Goal: Entertainment & Leisure: Consume media (video, audio)

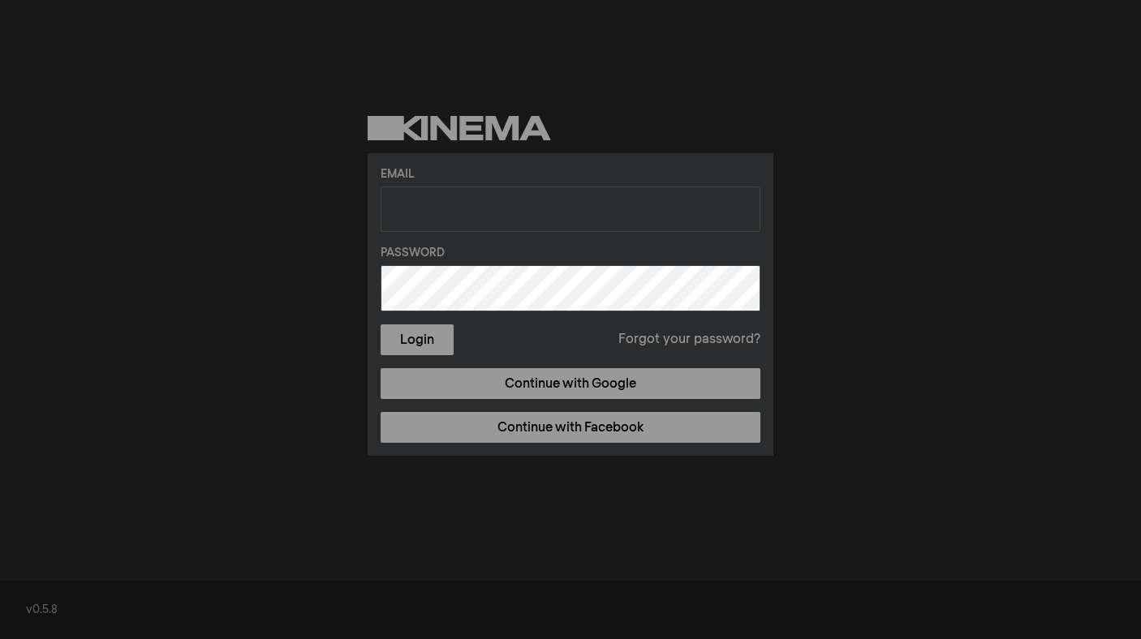
click at [423, 237] on form "Email Password Login Forgot your password?" at bounding box center [570, 260] width 380 height 189
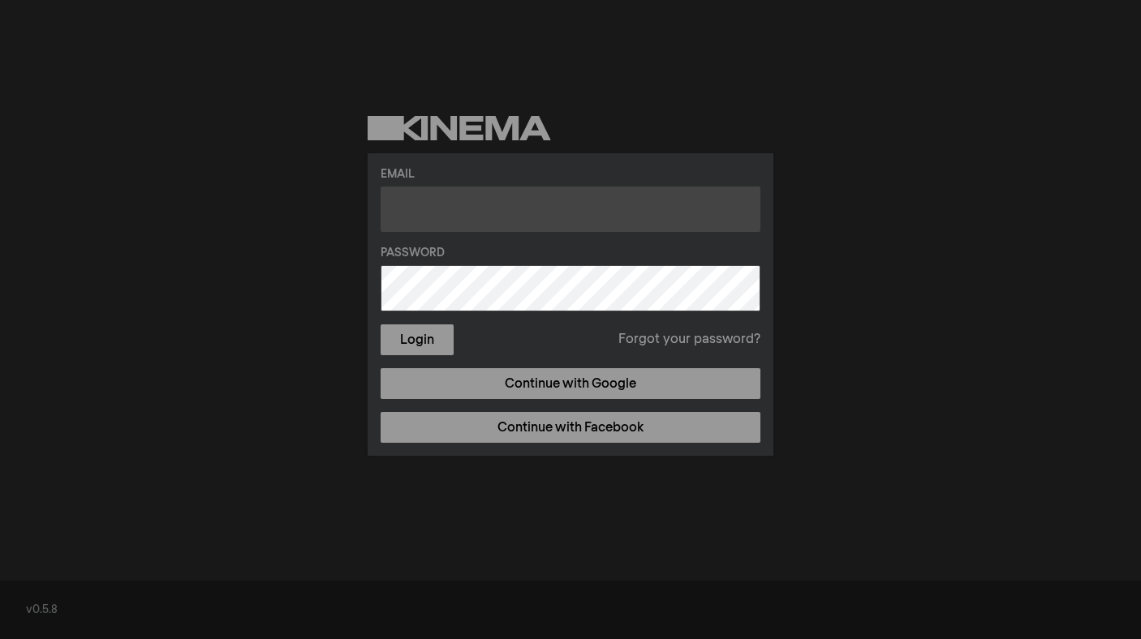
click at [424, 213] on input "text" at bounding box center [570, 209] width 380 height 45
type input "sailasyouare@gmail.com"
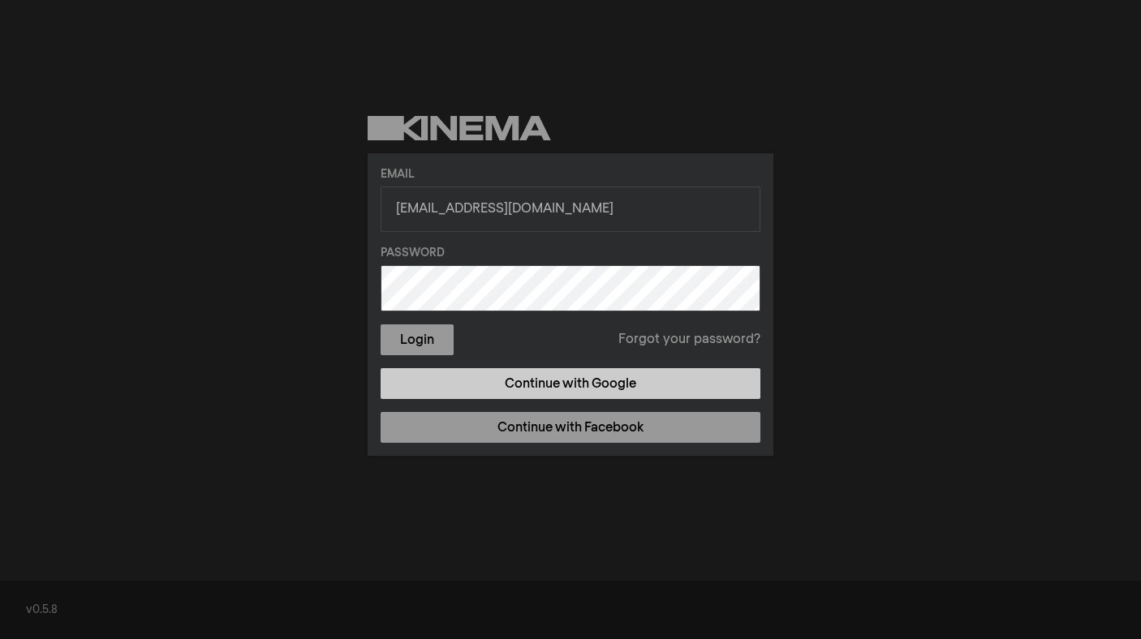
click at [595, 387] on link "Continue with Google" at bounding box center [570, 383] width 380 height 31
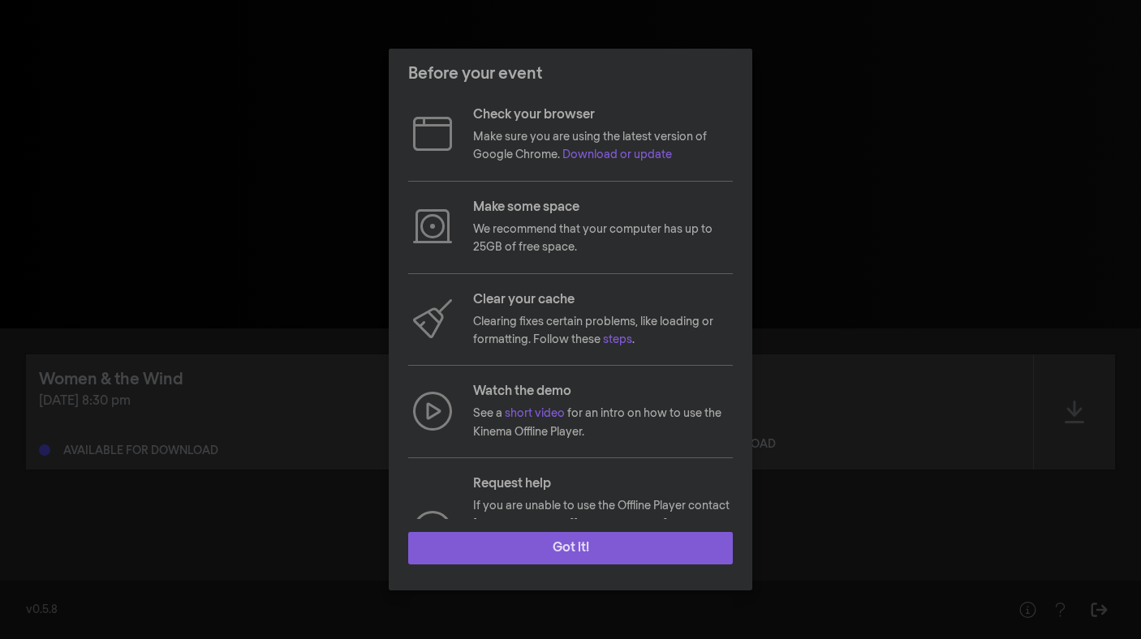
click at [585, 539] on button "Got it!" at bounding box center [570, 548] width 324 height 32
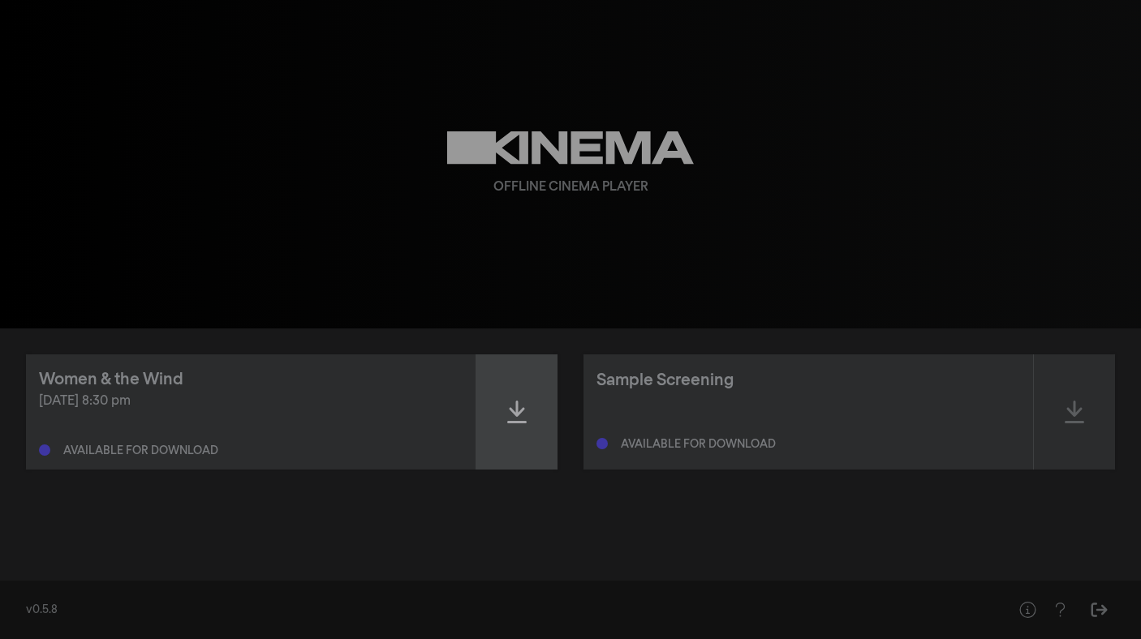
click at [518, 411] on icon at bounding box center [516, 412] width 19 height 23
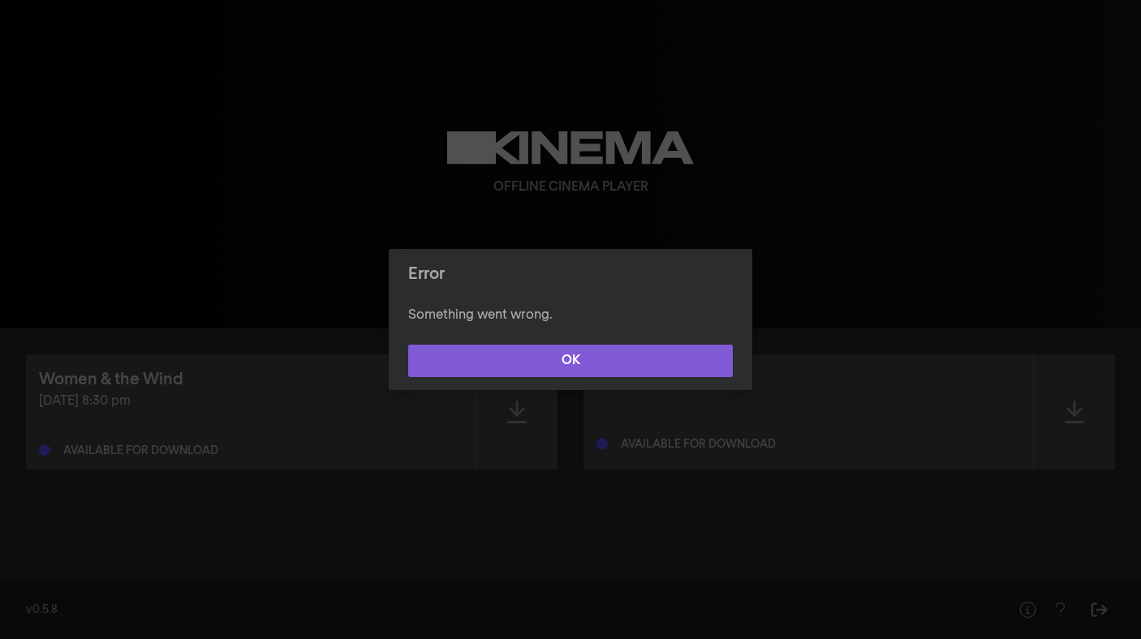
click at [601, 355] on button "OK" at bounding box center [570, 361] width 324 height 32
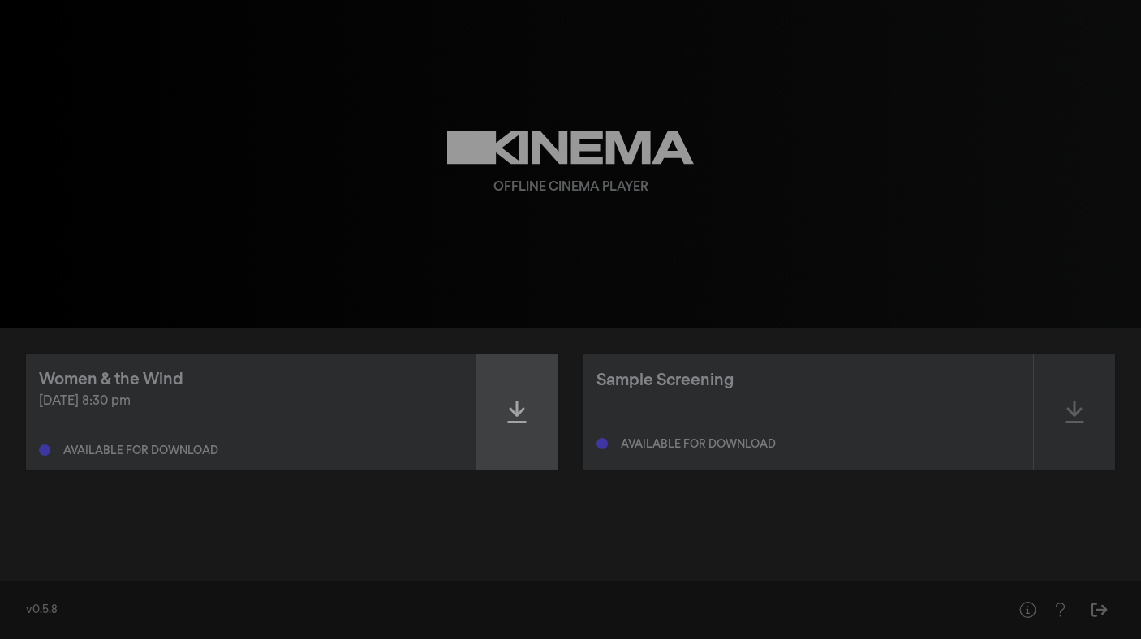
click at [518, 418] on icon at bounding box center [516, 412] width 19 height 26
click at [518, 414] on icon at bounding box center [516, 412] width 19 height 26
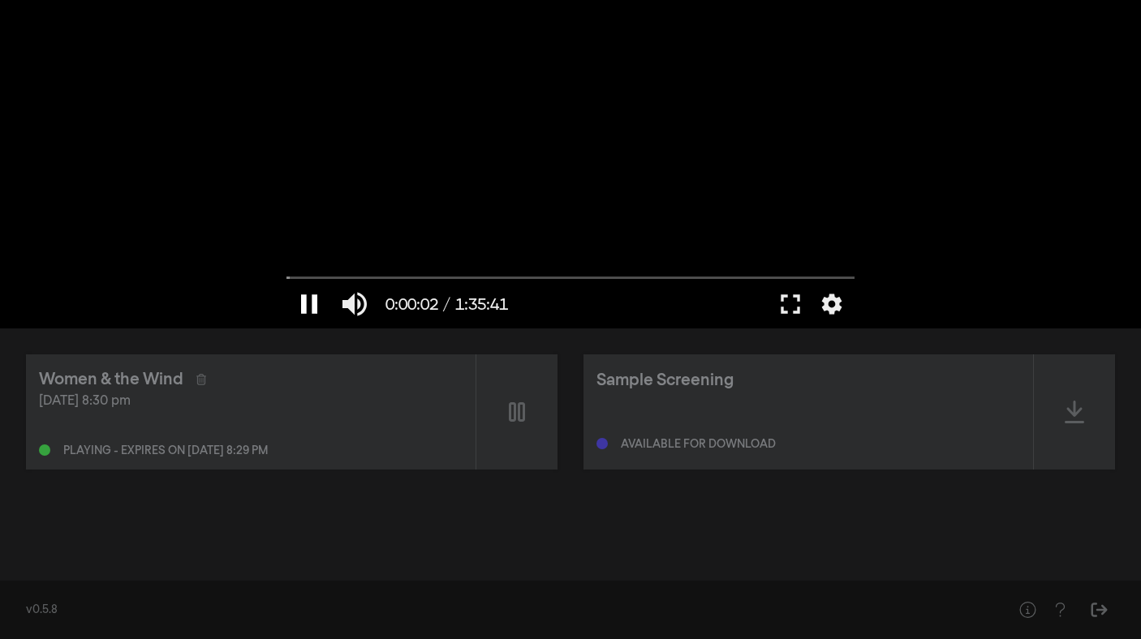
click at [307, 303] on button "pause" at bounding box center [308, 304] width 45 height 49
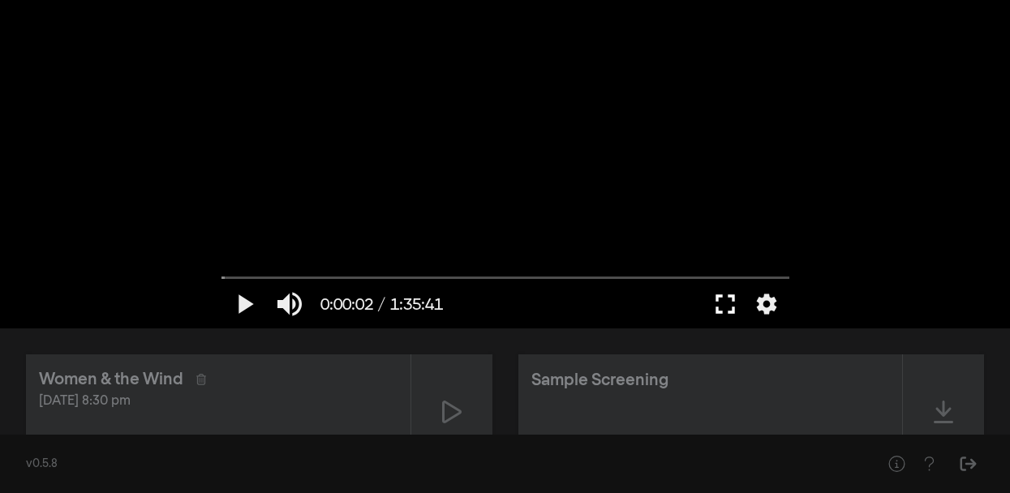
click at [729, 301] on button "fullscreen" at bounding box center [725, 304] width 45 height 49
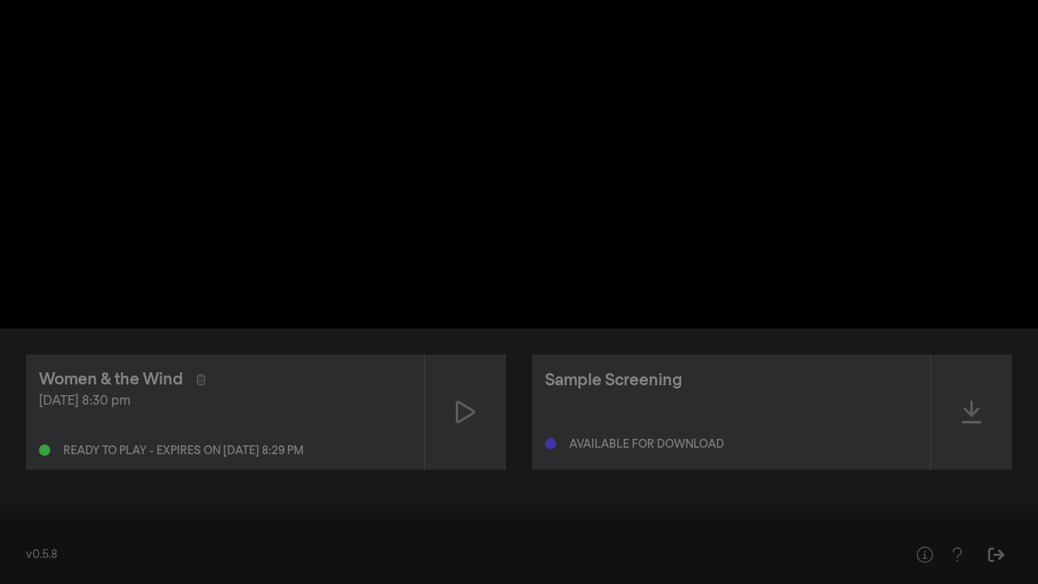
click at [27, 560] on button "play_arrow" at bounding box center [30, 559] width 45 height 49
drag, startPoint x: 18, startPoint y: 531, endPoint x: 43, endPoint y: 533, distance: 25.3
click at [43, 533] on input "Seek" at bounding box center [519, 533] width 1022 height 10
click at [32, 558] on button "pause" at bounding box center [30, 559] width 45 height 49
drag, startPoint x: 49, startPoint y: 532, endPoint x: 0, endPoint y: 516, distance: 51.3
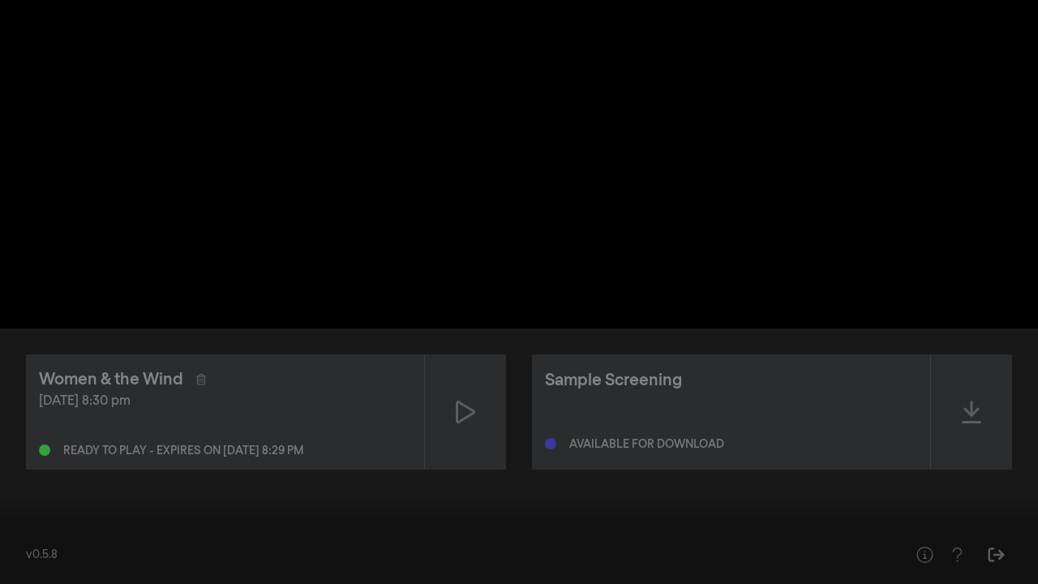
click at [8, 528] on input "Seek" at bounding box center [519, 533] width 1022 height 10
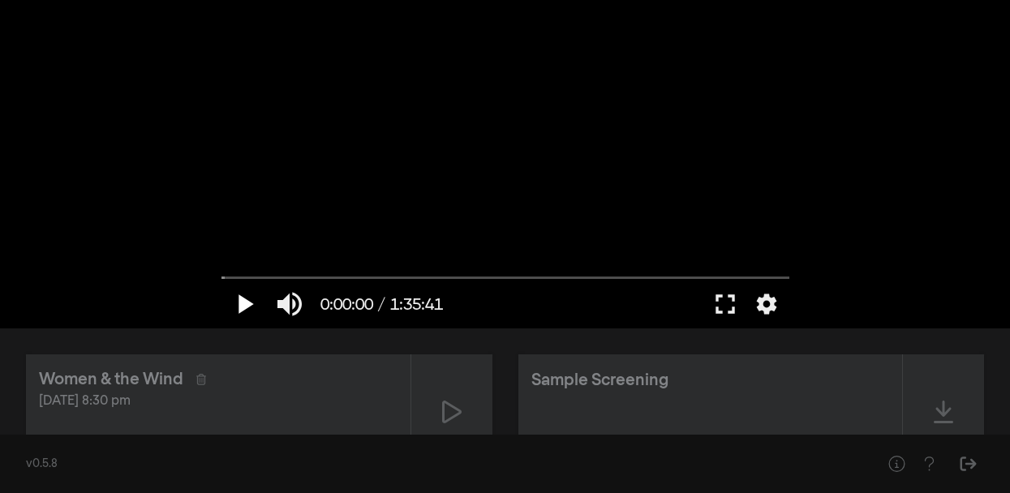
click at [250, 299] on button "play_arrow" at bounding box center [243, 304] width 45 height 49
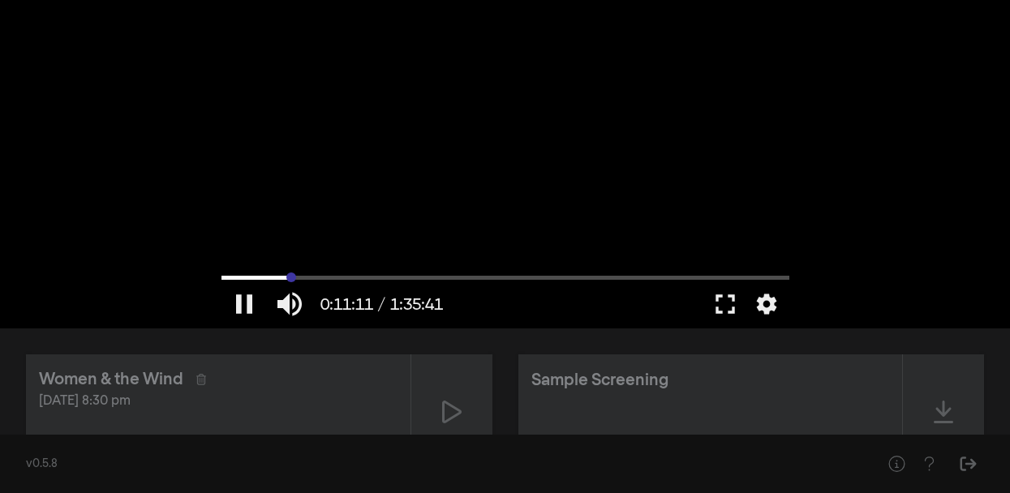
drag, startPoint x: 233, startPoint y: 278, endPoint x: 291, endPoint y: 280, distance: 58.4
click at [291, 280] on input "Seek" at bounding box center [505, 278] width 568 height 10
click at [242, 297] on button "pause" at bounding box center [243, 304] width 45 height 49
click at [241, 301] on button "play_arrow" at bounding box center [243, 304] width 45 height 49
click at [247, 306] on button "pause" at bounding box center [243, 304] width 45 height 49
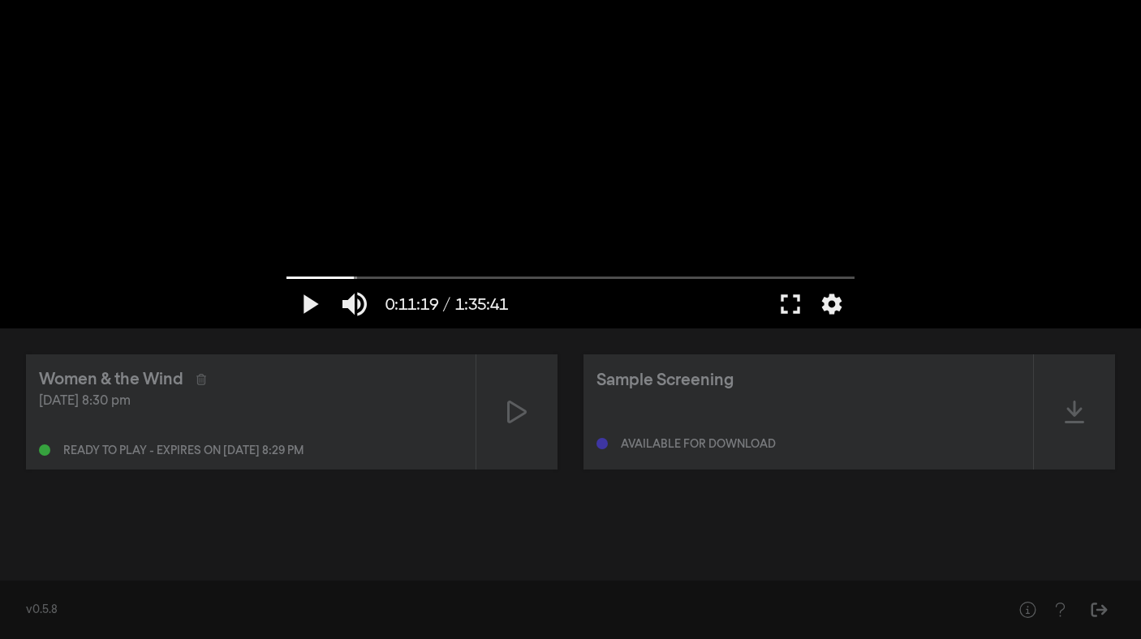
click at [286, 213] on div at bounding box center [570, 164] width 584 height 329
click at [315, 307] on button "pause" at bounding box center [308, 304] width 45 height 49
click at [792, 303] on button "fullscreen" at bounding box center [789, 304] width 45 height 49
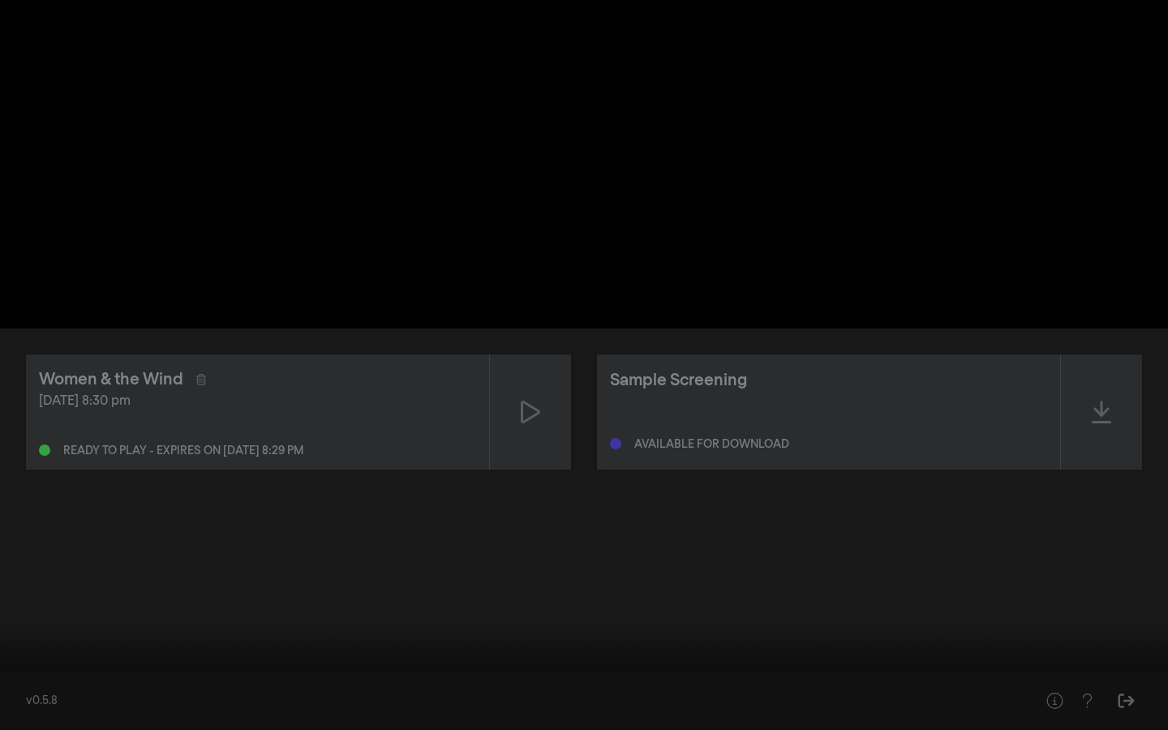
click at [118, 638] on input "Seek" at bounding box center [584, 679] width 1152 height 10
drag, startPoint x: 118, startPoint y: 681, endPoint x: 4, endPoint y: 677, distance: 114.4
click at [8, 638] on input "Seek" at bounding box center [584, 679] width 1152 height 10
click at [33, 638] on button "play_arrow" at bounding box center [30, 705] width 45 height 49
click at [33, 638] on button "pause" at bounding box center [30, 705] width 45 height 49
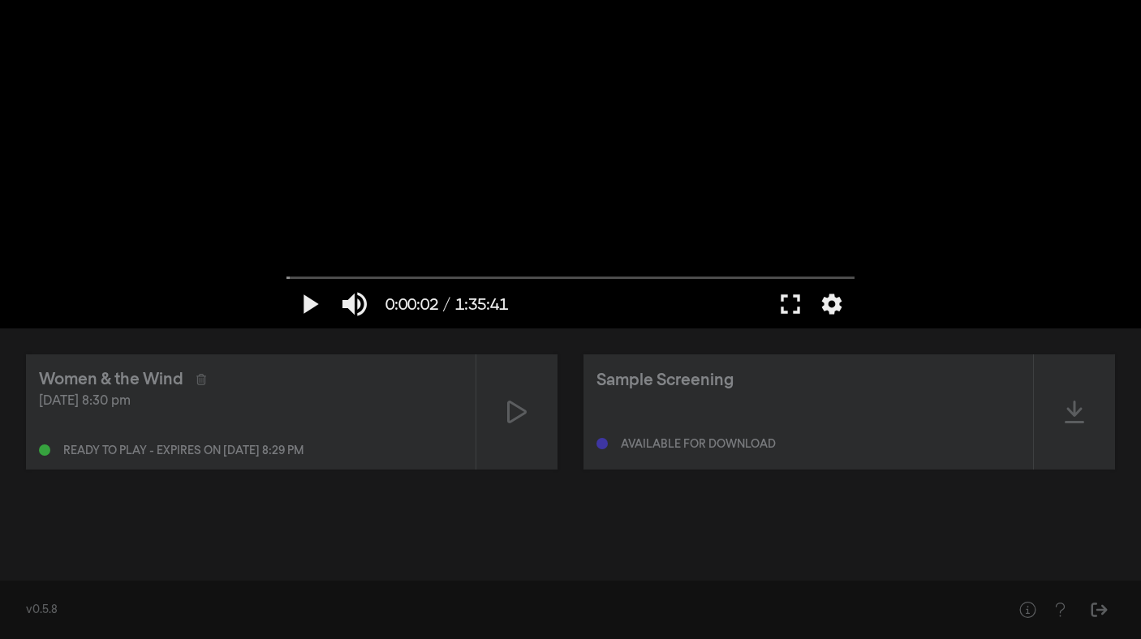
click at [114, 321] on div "play_arrow 0:00:02 / 1:35:41 volume_up fullscreen settings closed_caption Capti…" at bounding box center [570, 164] width 1141 height 329
click at [311, 305] on button "play_arrow" at bounding box center [308, 304] width 45 height 49
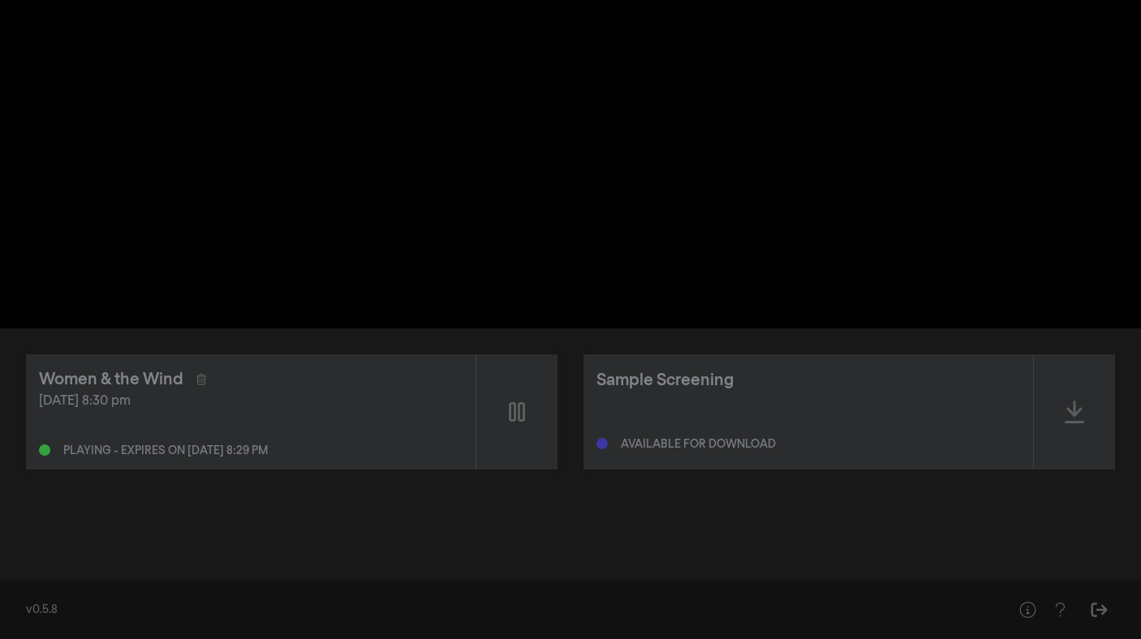
click at [311, 305] on button "pause" at bounding box center [308, 304] width 45 height 49
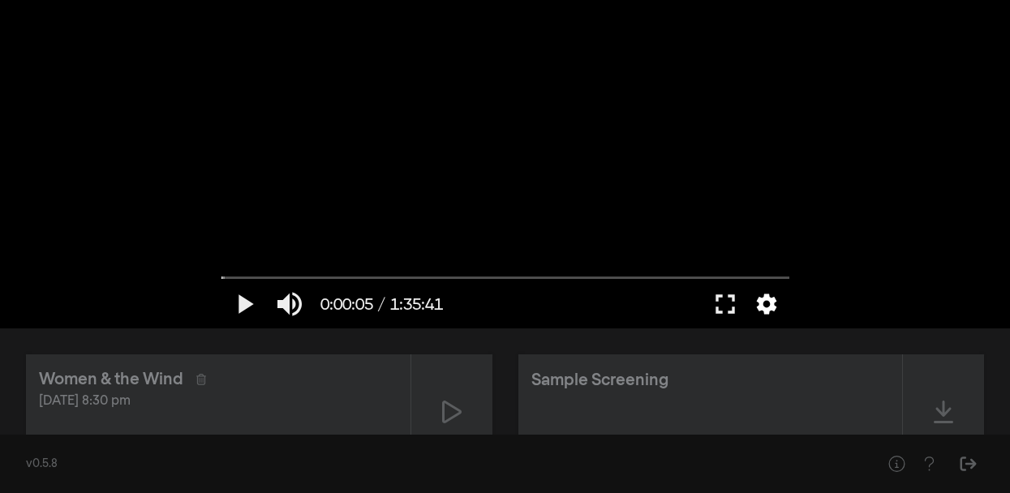
click at [770, 303] on button "settings" at bounding box center [766, 304] width 37 height 49
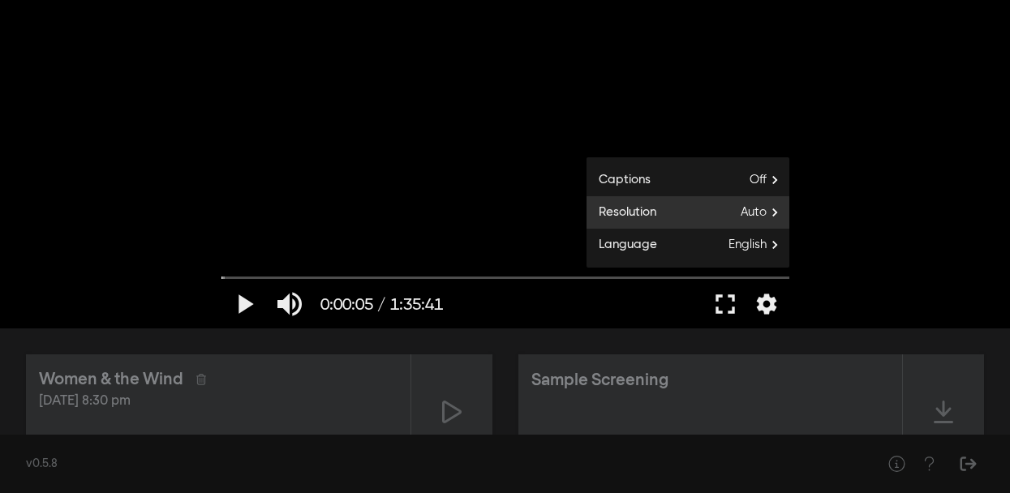
click at [756, 212] on span "Auto" at bounding box center [765, 212] width 49 height 24
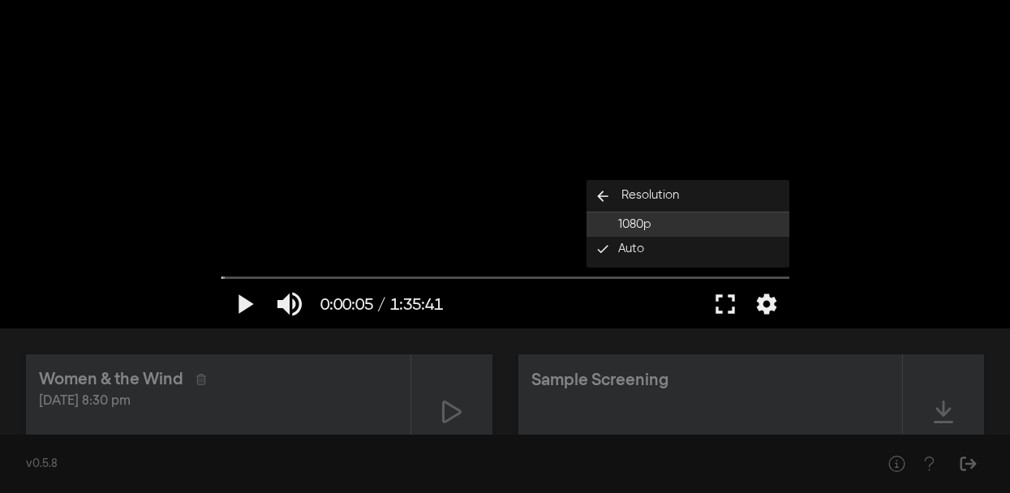
click at [621, 225] on span "1080p" at bounding box center [634, 225] width 33 height 19
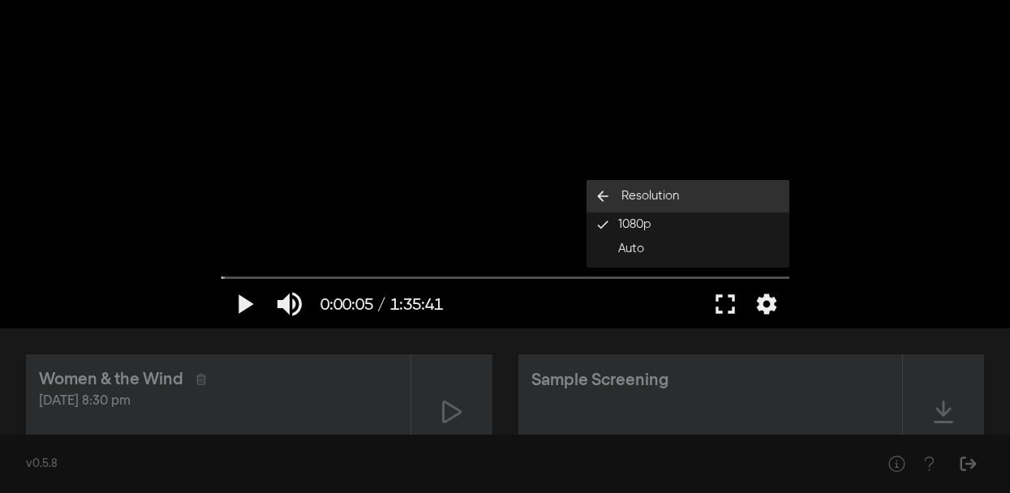
click at [601, 193] on icon "arrow_back" at bounding box center [603, 196] width 32 height 16
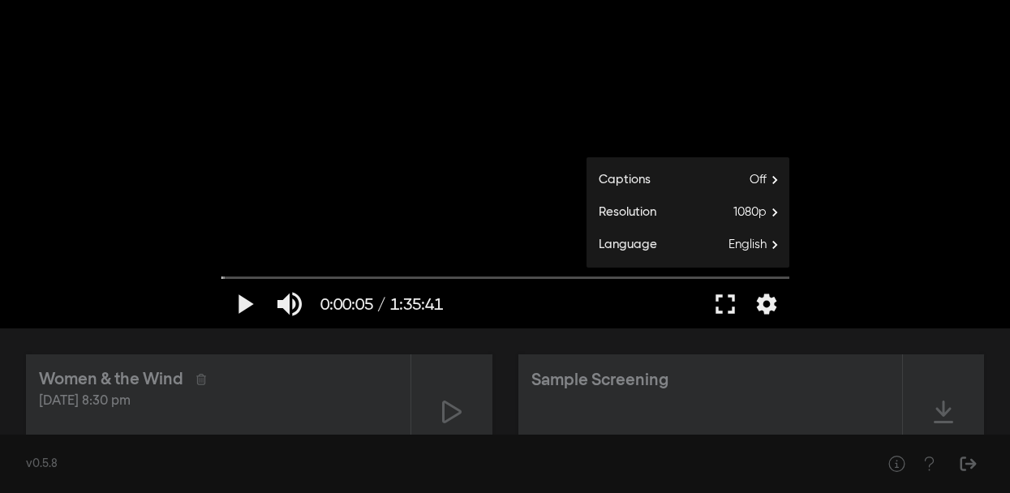
click at [937, 307] on div "play_arrow 0:00:05 / 1:35:41 volume_up fullscreen settings closed_caption Capti…" at bounding box center [505, 164] width 1010 height 329
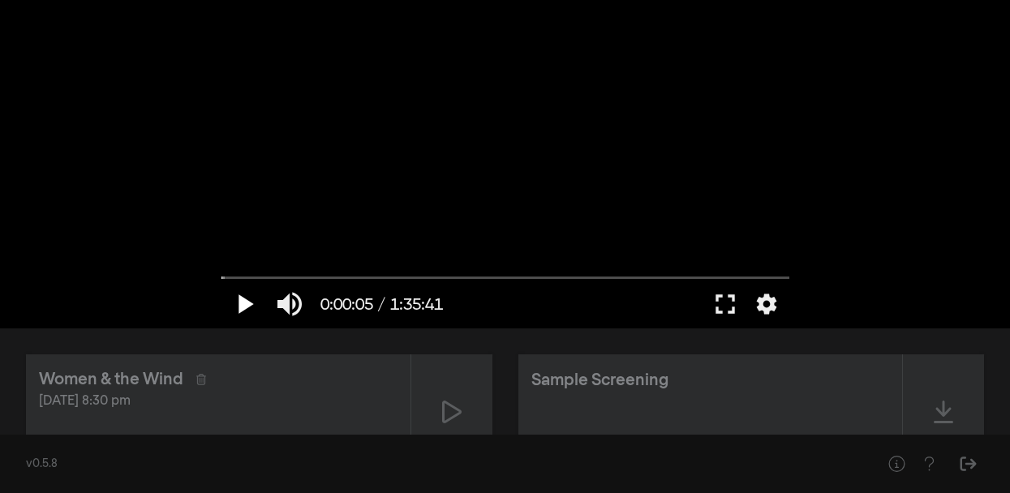
click at [244, 303] on button "play_arrow" at bounding box center [243, 304] width 45 height 49
click at [726, 303] on button "fullscreen" at bounding box center [725, 304] width 45 height 49
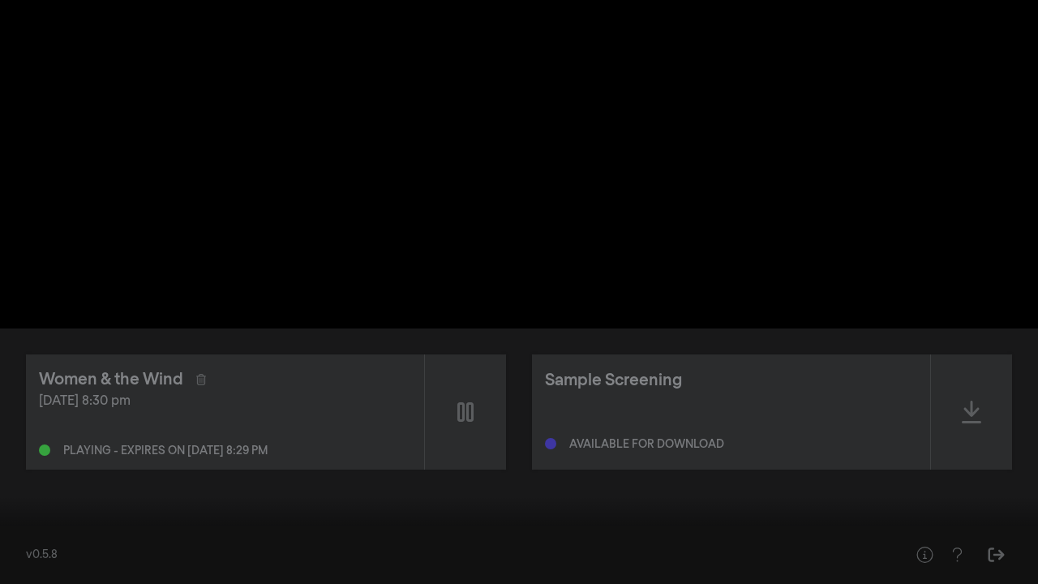
click at [35, 558] on button "pause" at bounding box center [30, 559] width 45 height 49
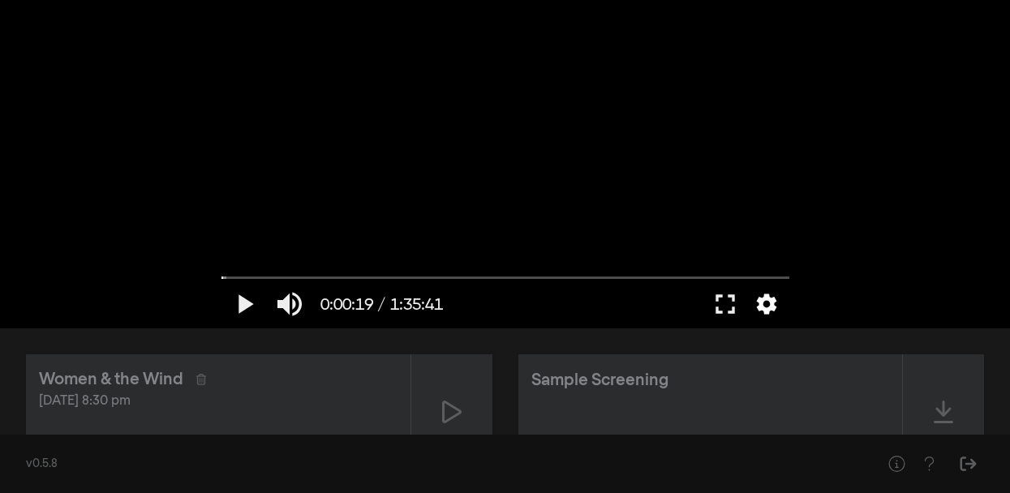
click at [766, 303] on button "settings" at bounding box center [766, 304] width 37 height 49
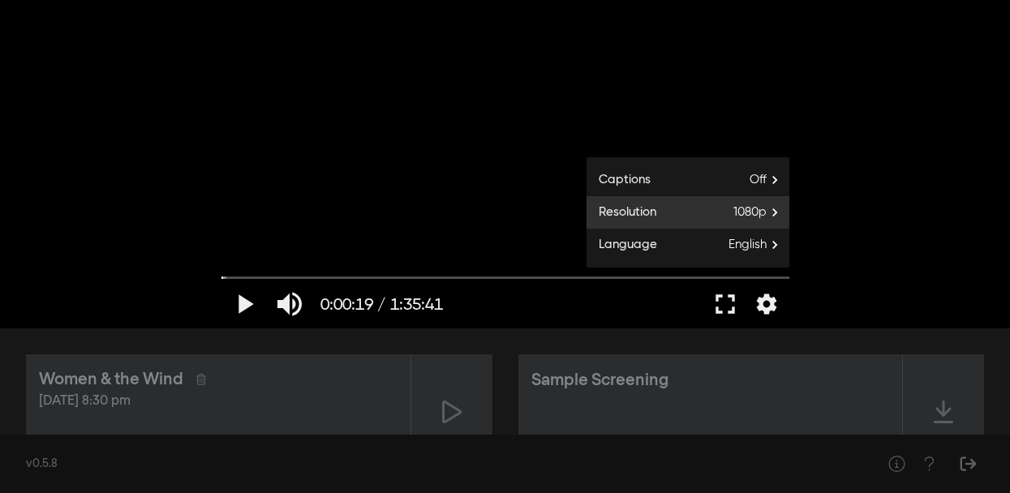
click at [738, 219] on span "1080p" at bounding box center [761, 212] width 56 height 24
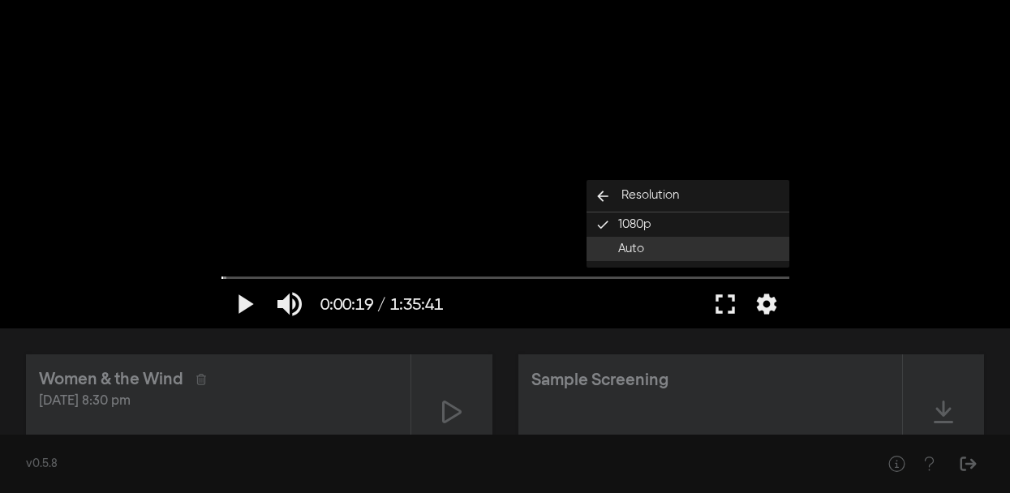
click at [621, 251] on span "Auto" at bounding box center [631, 249] width 26 height 19
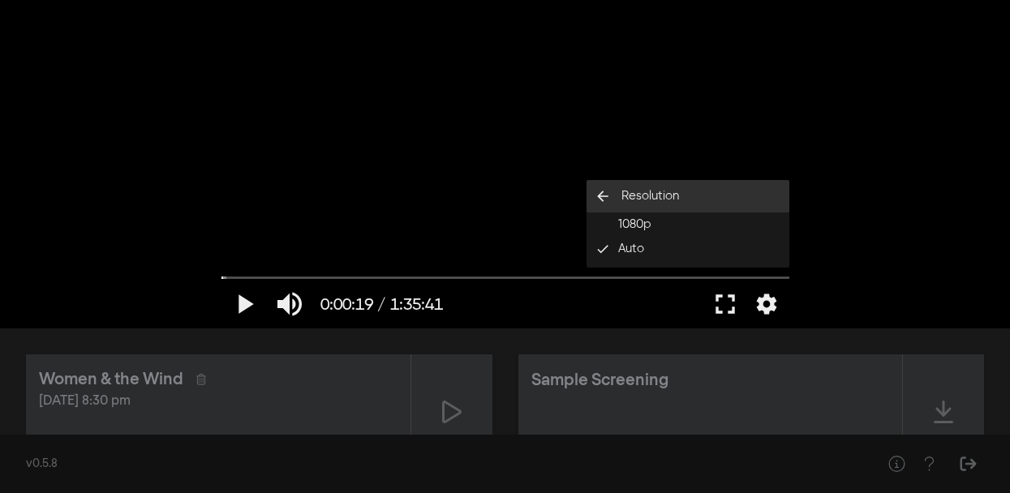
click at [604, 200] on icon "arrow_back" at bounding box center [603, 196] width 32 height 16
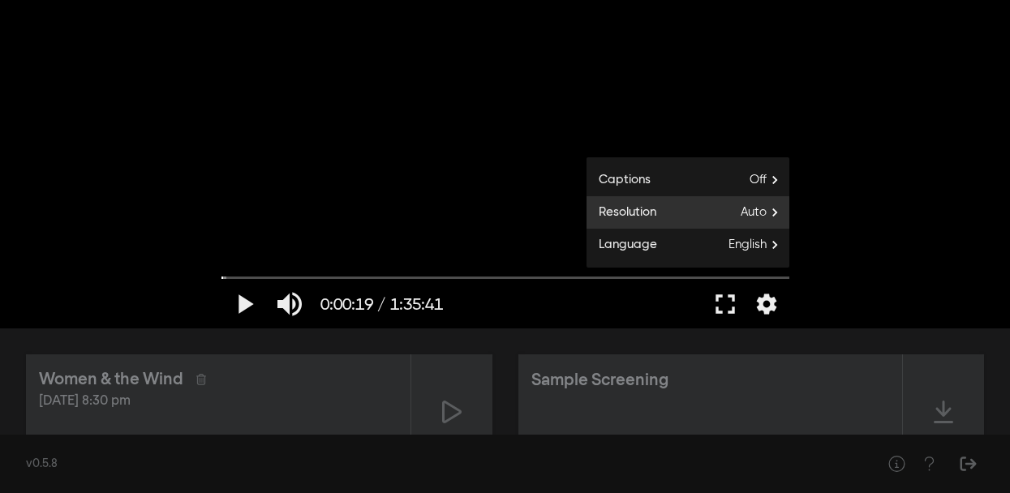
click at [628, 211] on span "Resolution" at bounding box center [622, 213] width 70 height 19
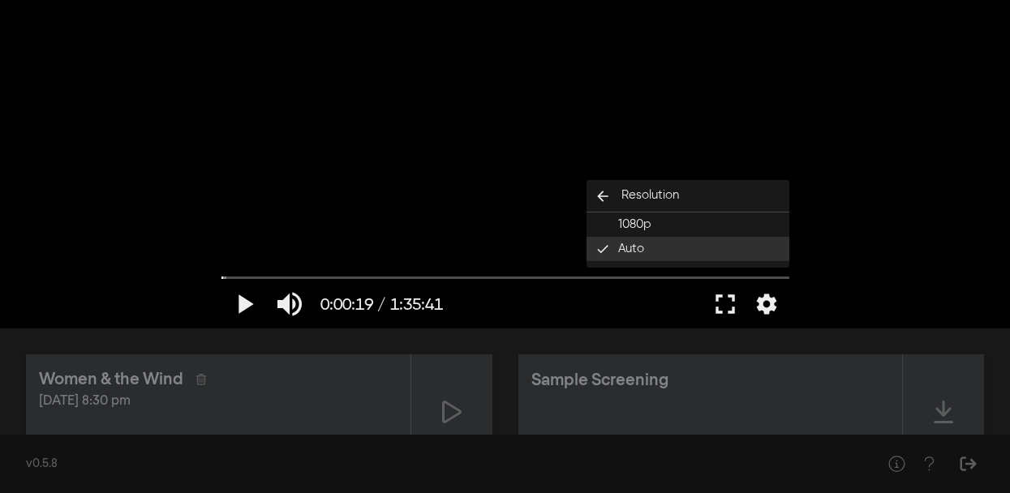
click at [642, 250] on span "Auto" at bounding box center [631, 249] width 26 height 19
click at [928, 194] on div "play_arrow 0:00:19 / 1:35:41 volume_up fullscreen settings closed_caption Capti…" at bounding box center [505, 164] width 1010 height 329
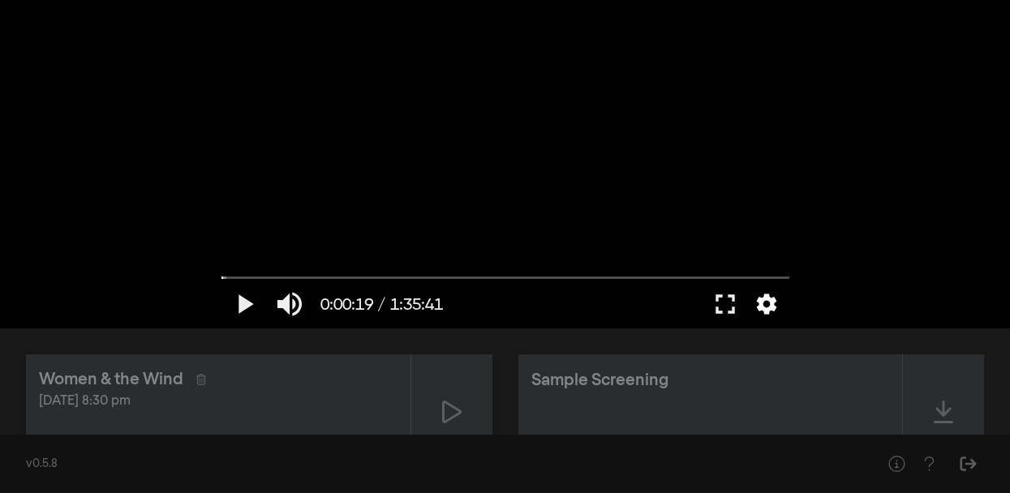
click at [770, 310] on button "settings" at bounding box center [766, 304] width 37 height 49
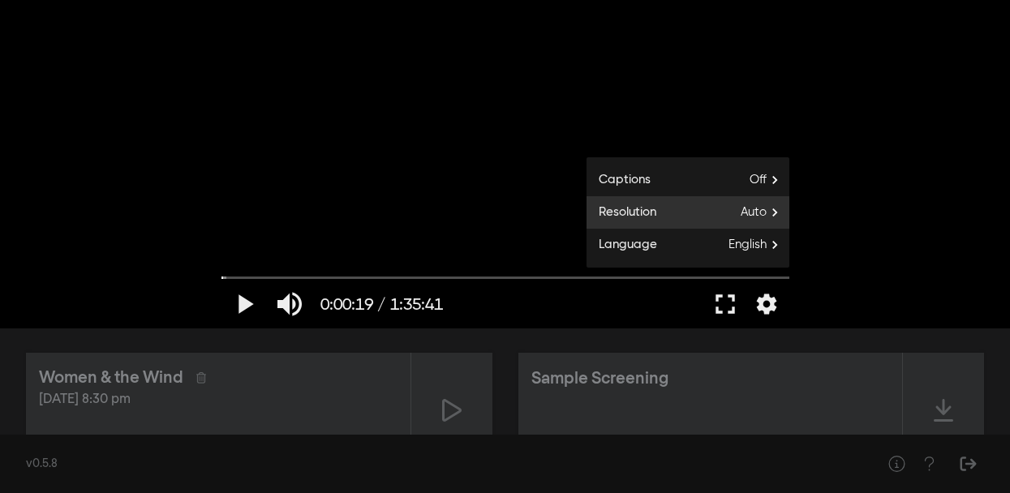
click at [770, 213] on span "Auto" at bounding box center [765, 212] width 49 height 24
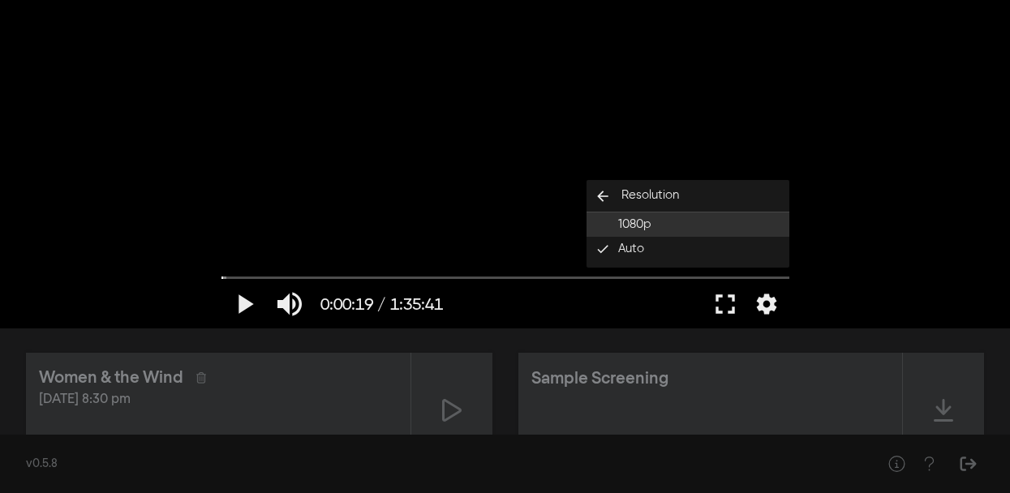
click at [641, 222] on span "1080p" at bounding box center [634, 225] width 33 height 19
type input "19.160728"
click at [995, 199] on div "play_arrow 0:00:19 / 1:35:41 volume_up fullscreen settings closed_caption Capti…" at bounding box center [505, 164] width 1010 height 329
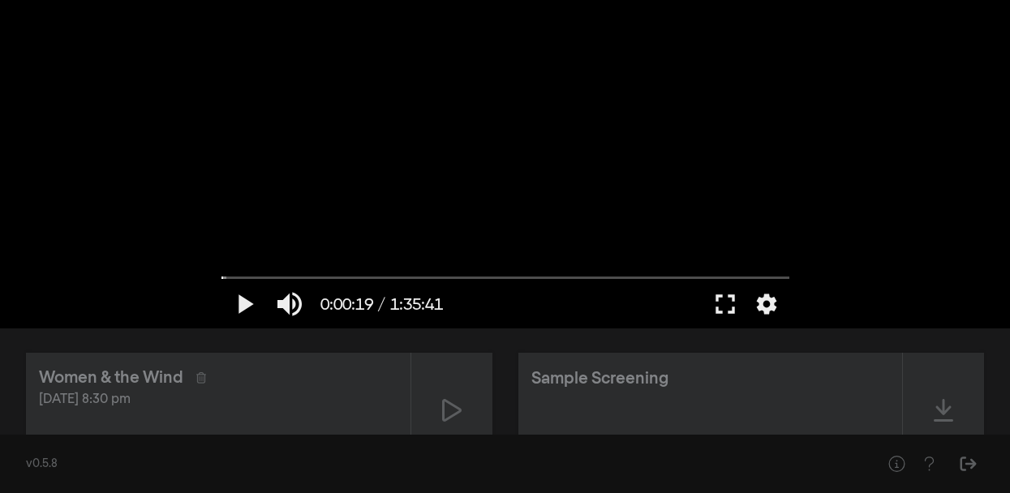
scroll to position [0, 0]
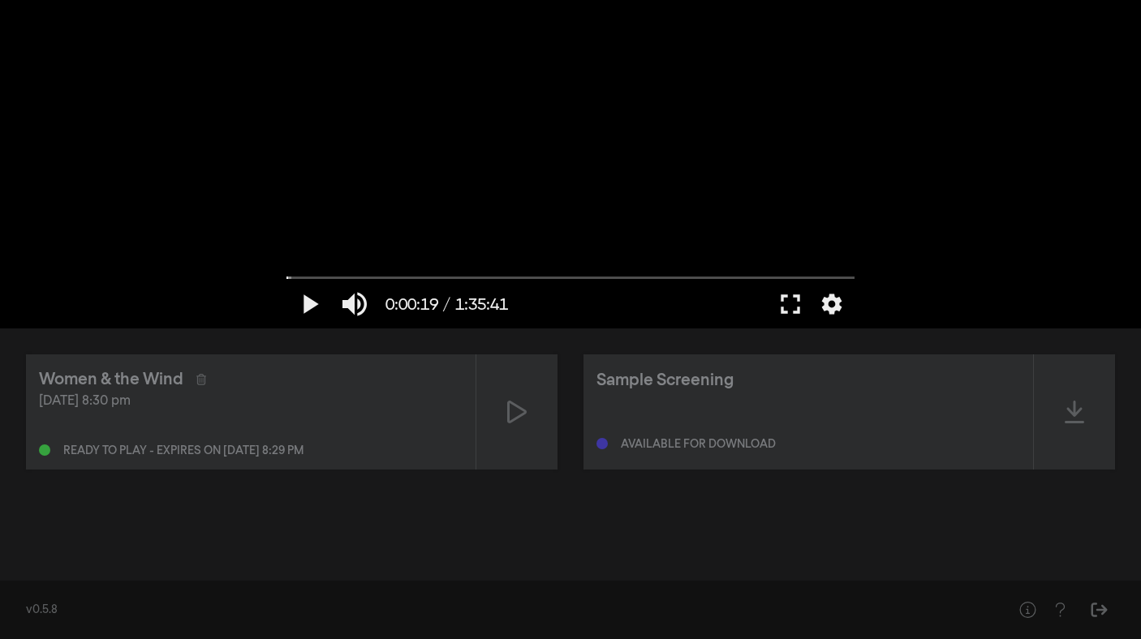
click at [952, 225] on div "play_arrow 0:00:19 / 1:35:41 volume_up fullscreen settings closed_caption Capti…" at bounding box center [570, 164] width 1141 height 329
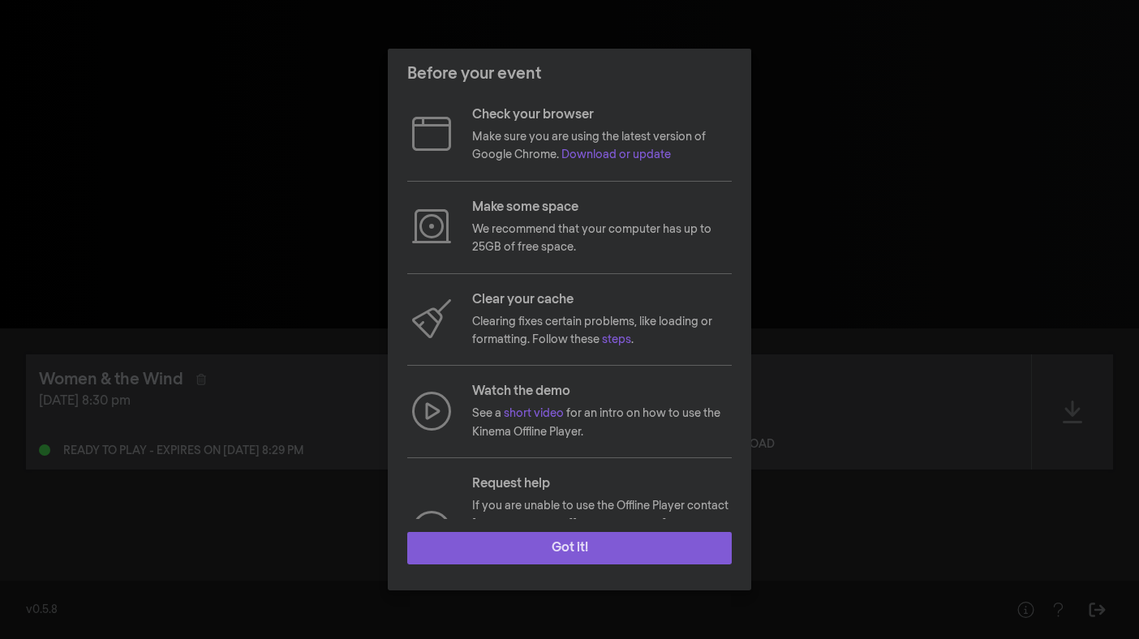
click at [575, 545] on button "Got it!" at bounding box center [569, 548] width 324 height 32
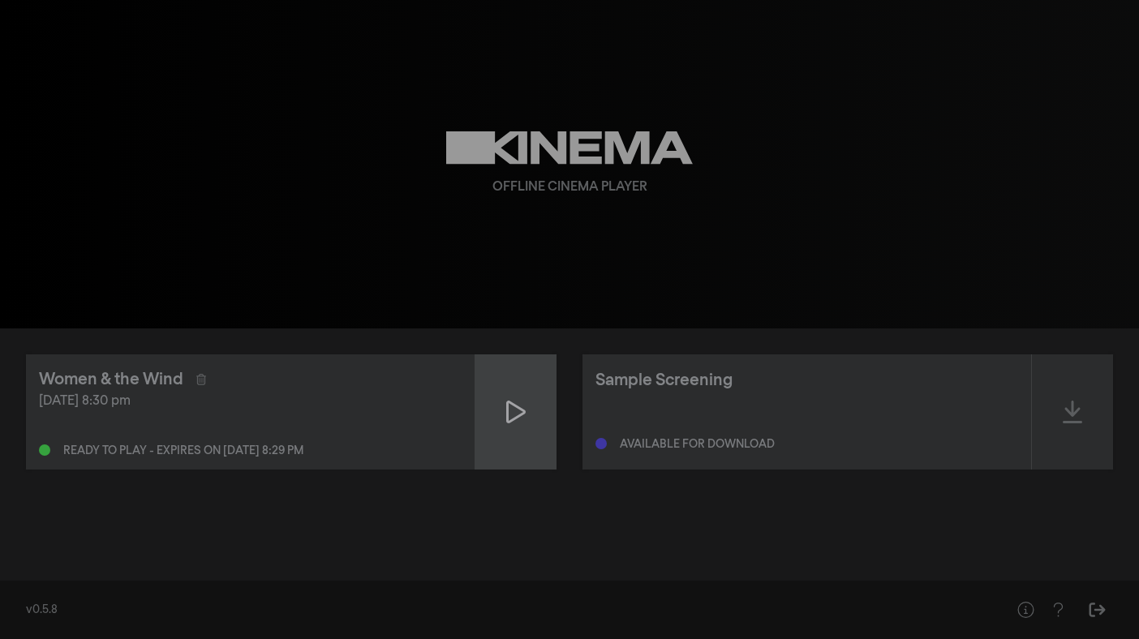
click at [518, 414] on icon at bounding box center [515, 412] width 19 height 26
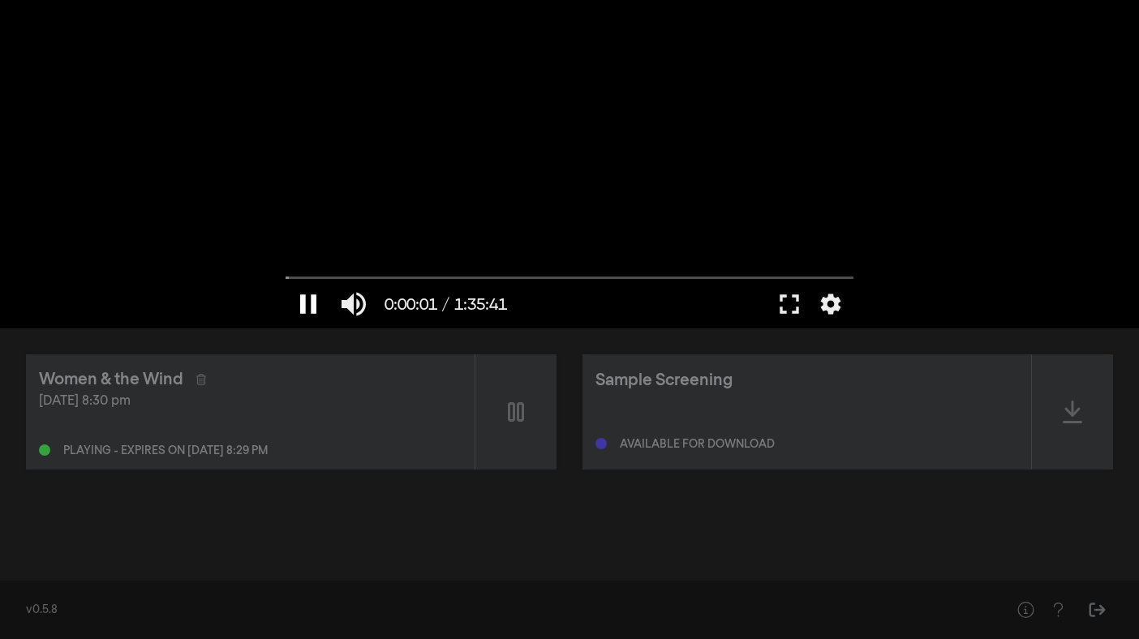
click at [311, 312] on button "pause" at bounding box center [308, 304] width 45 height 49
click at [793, 307] on button "fullscreen" at bounding box center [789, 304] width 45 height 49
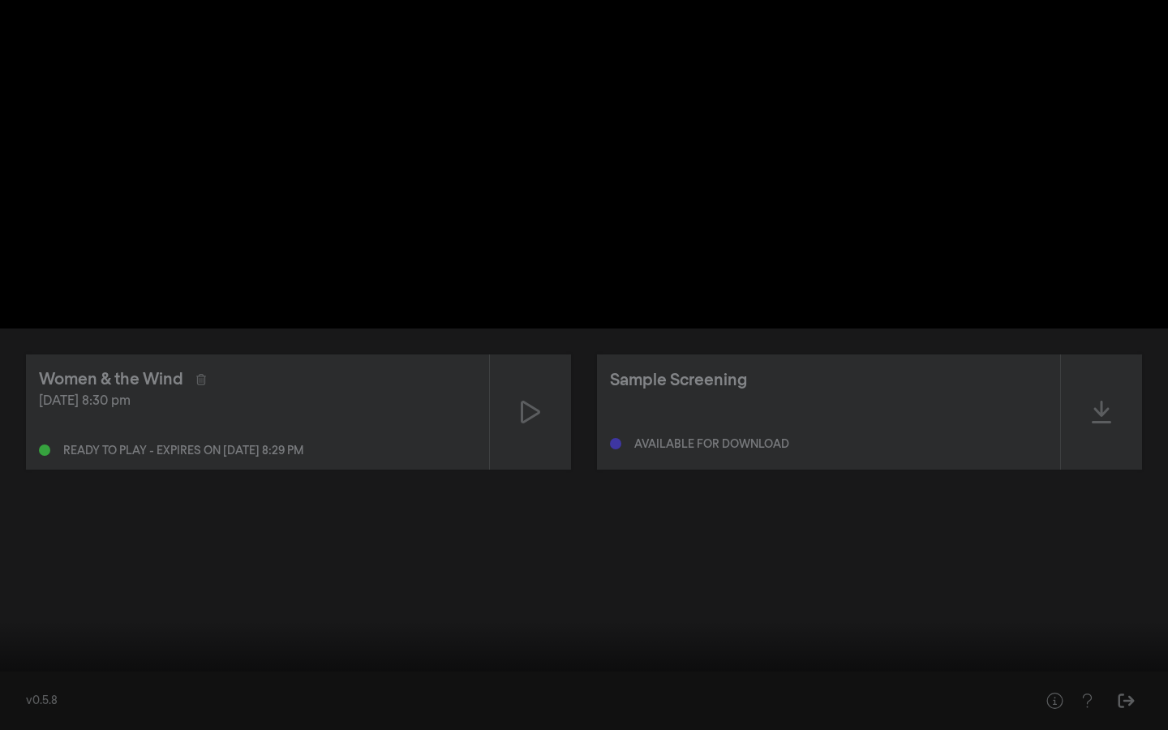
click at [33, 638] on button "play_arrow" at bounding box center [30, 705] width 45 height 49
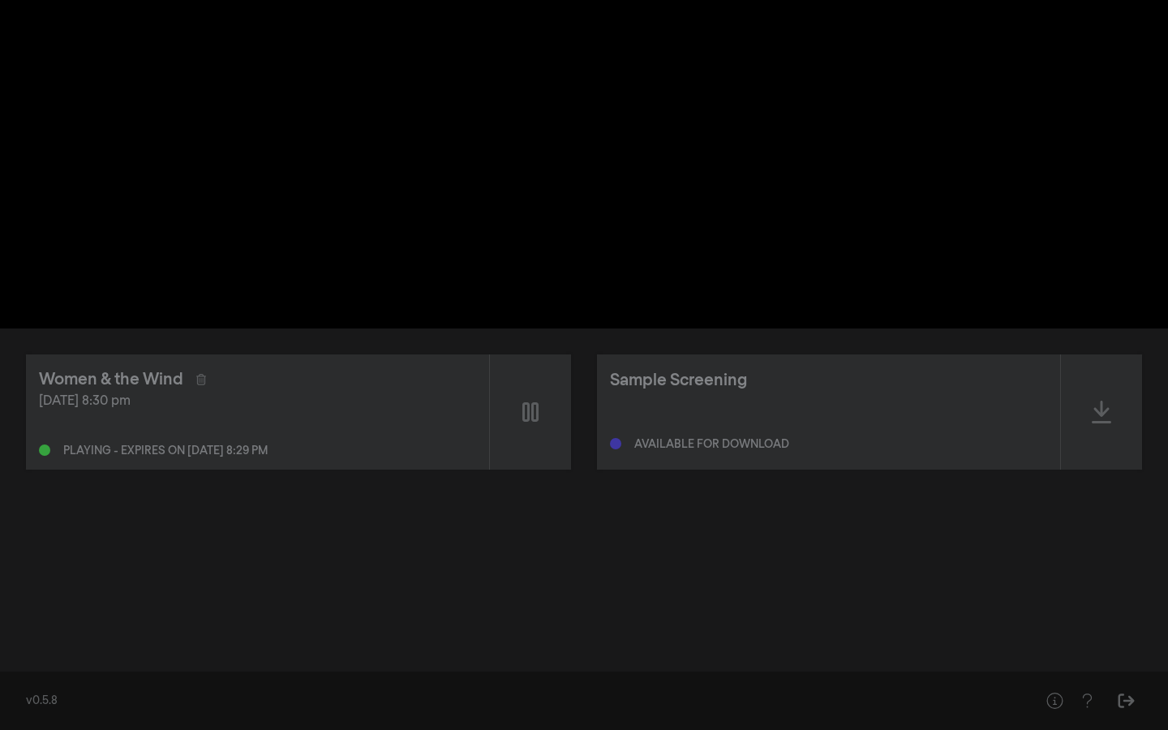
click at [33, 638] on button "pause" at bounding box center [30, 705] width 45 height 49
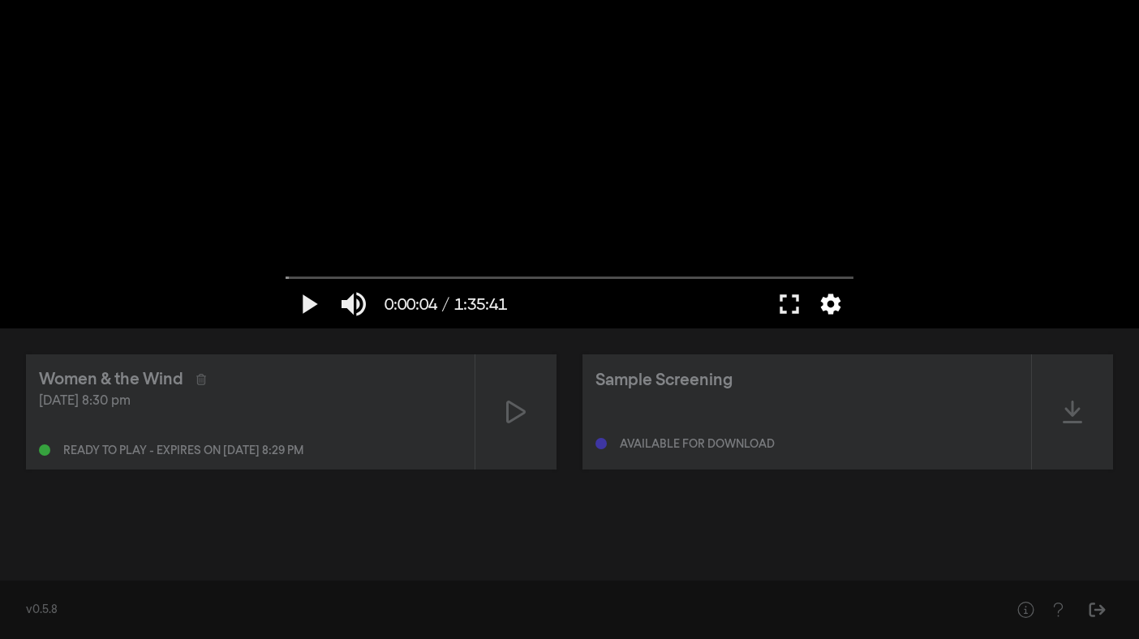
click at [836, 305] on button "settings" at bounding box center [830, 304] width 37 height 49
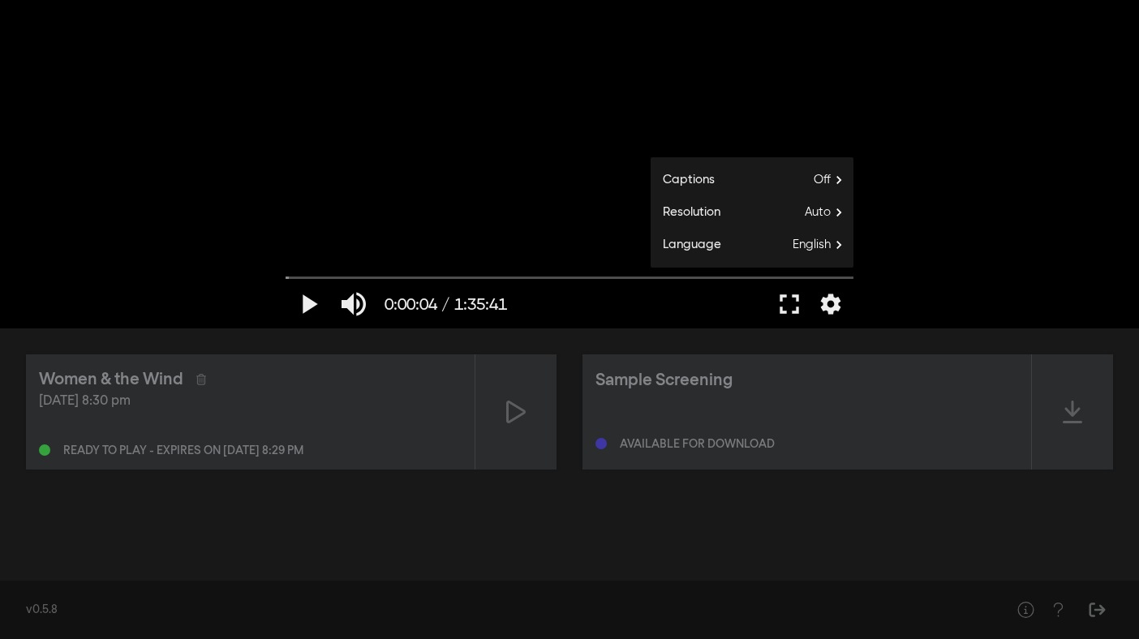
click at [978, 106] on div "play_arrow 0:00:04 / 1:35:41 volume_up fullscreen settings closed_caption Capti…" at bounding box center [569, 164] width 1139 height 329
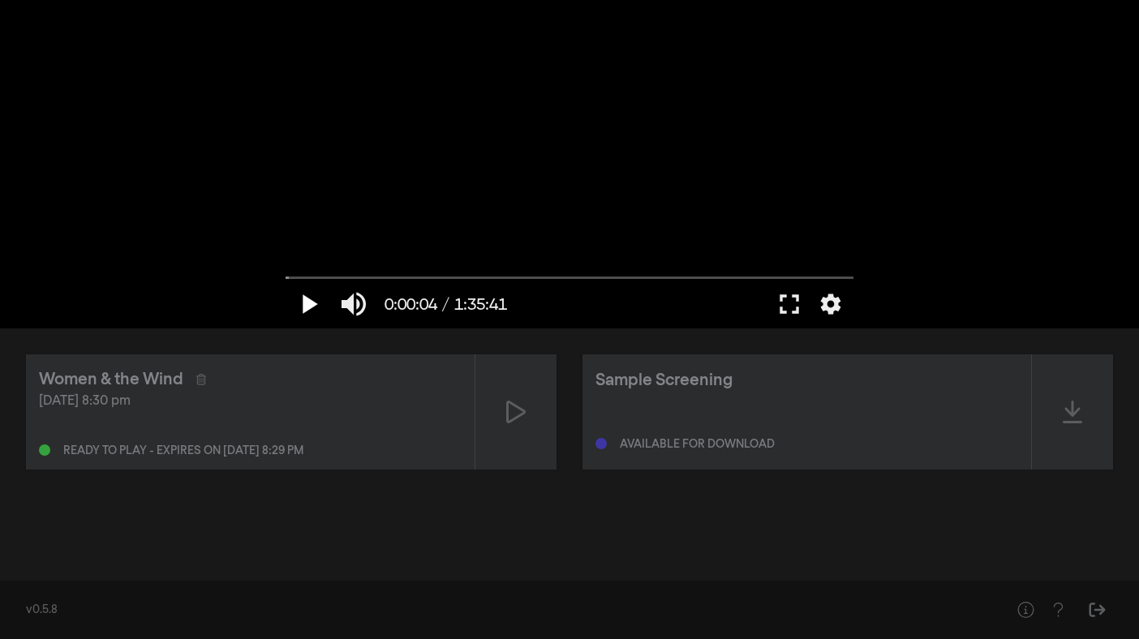
click at [310, 303] on button "play_arrow" at bounding box center [308, 304] width 45 height 49
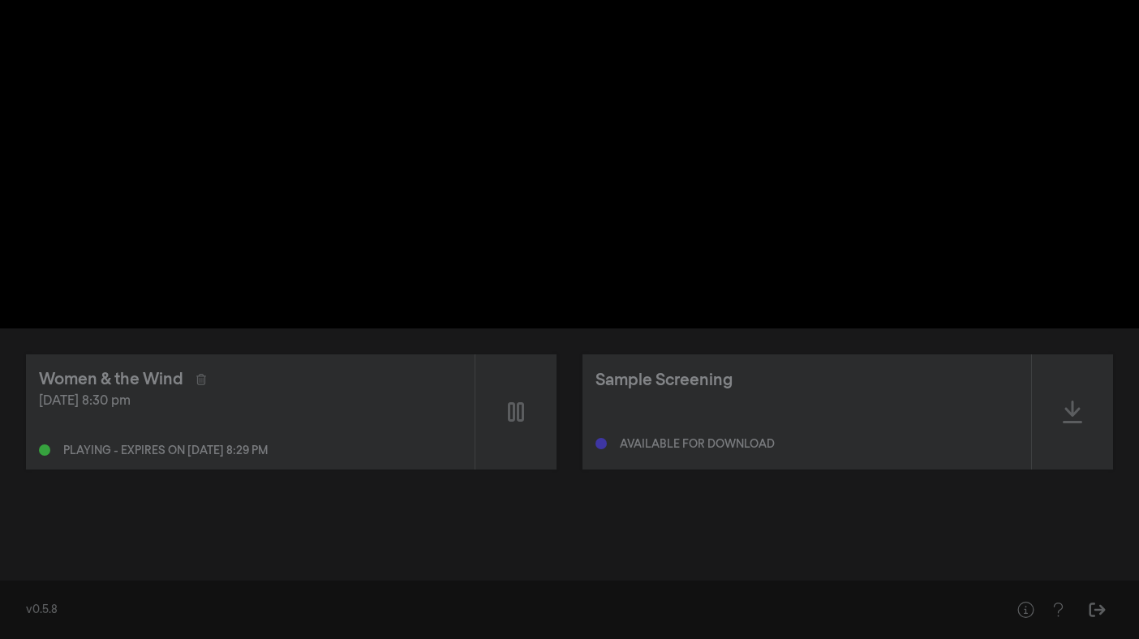
click at [310, 303] on button "pause" at bounding box center [308, 304] width 45 height 49
type input "8.203402"
